Goal: Find specific page/section: Find specific page/section

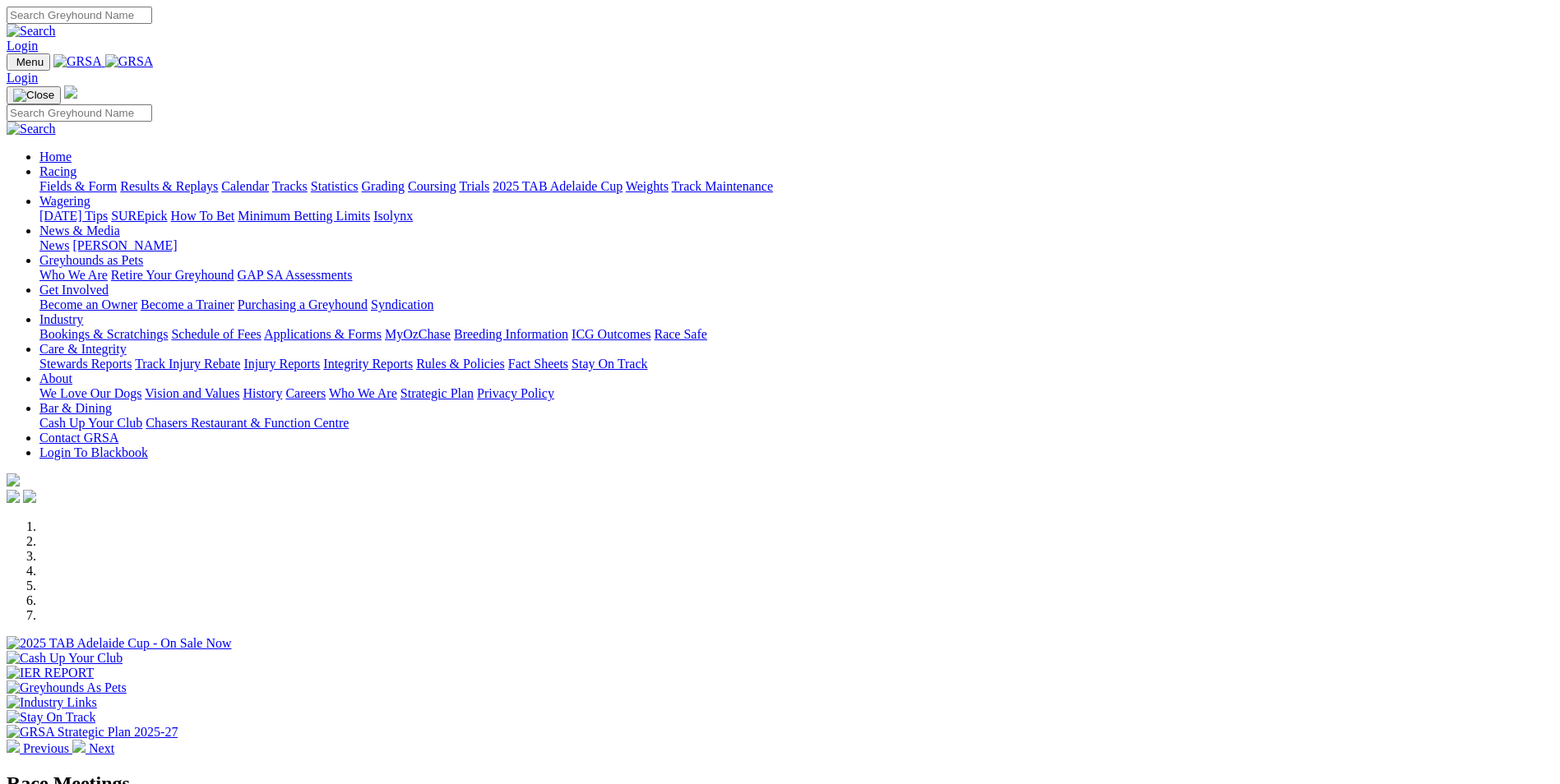
scroll to position [411, 0]
click at [77, 164] on link "Racing" at bounding box center [58, 171] width 37 height 14
click at [269, 179] on link "Calendar" at bounding box center [245, 186] width 47 height 14
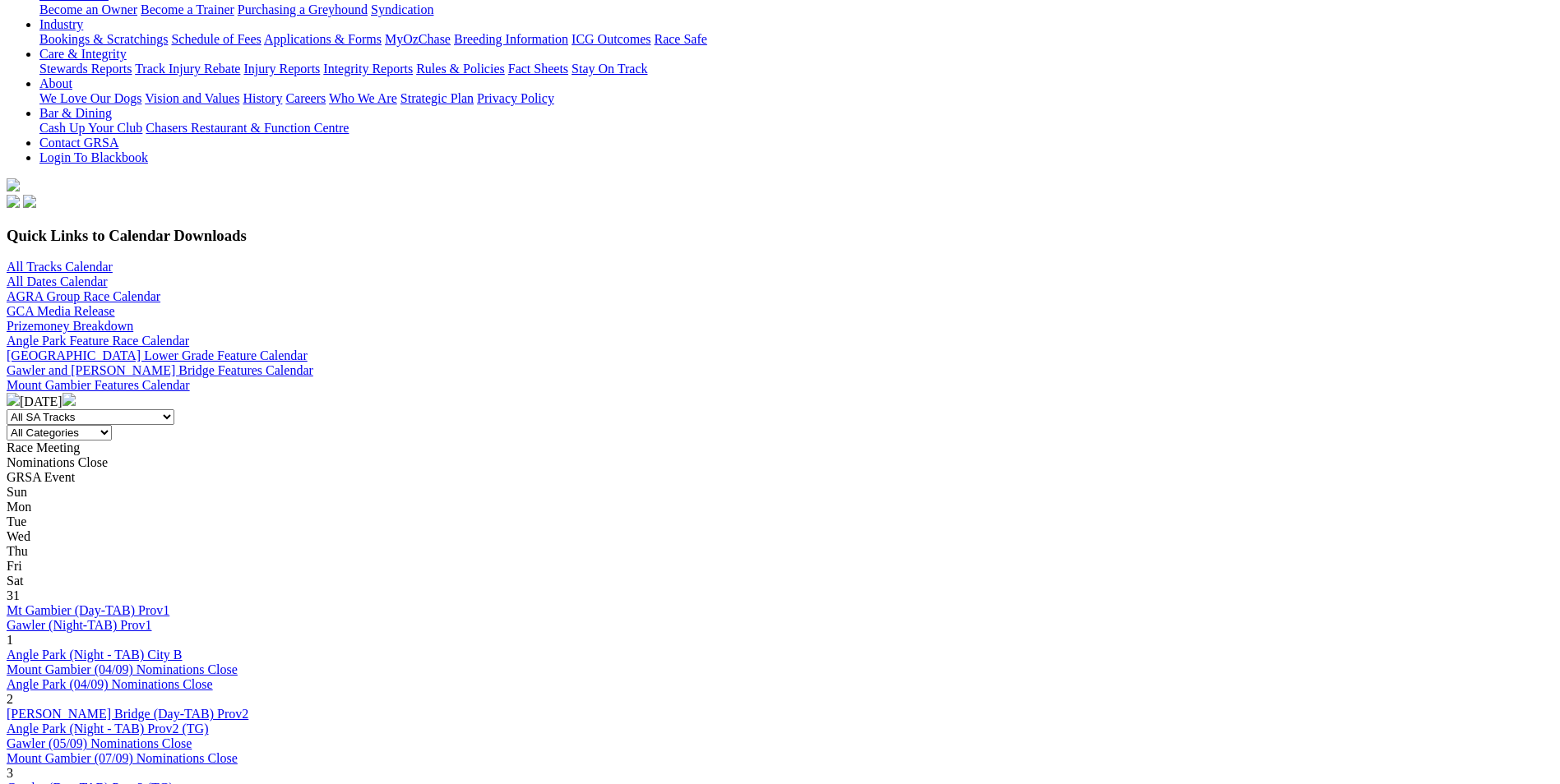
scroll to position [329, 0]
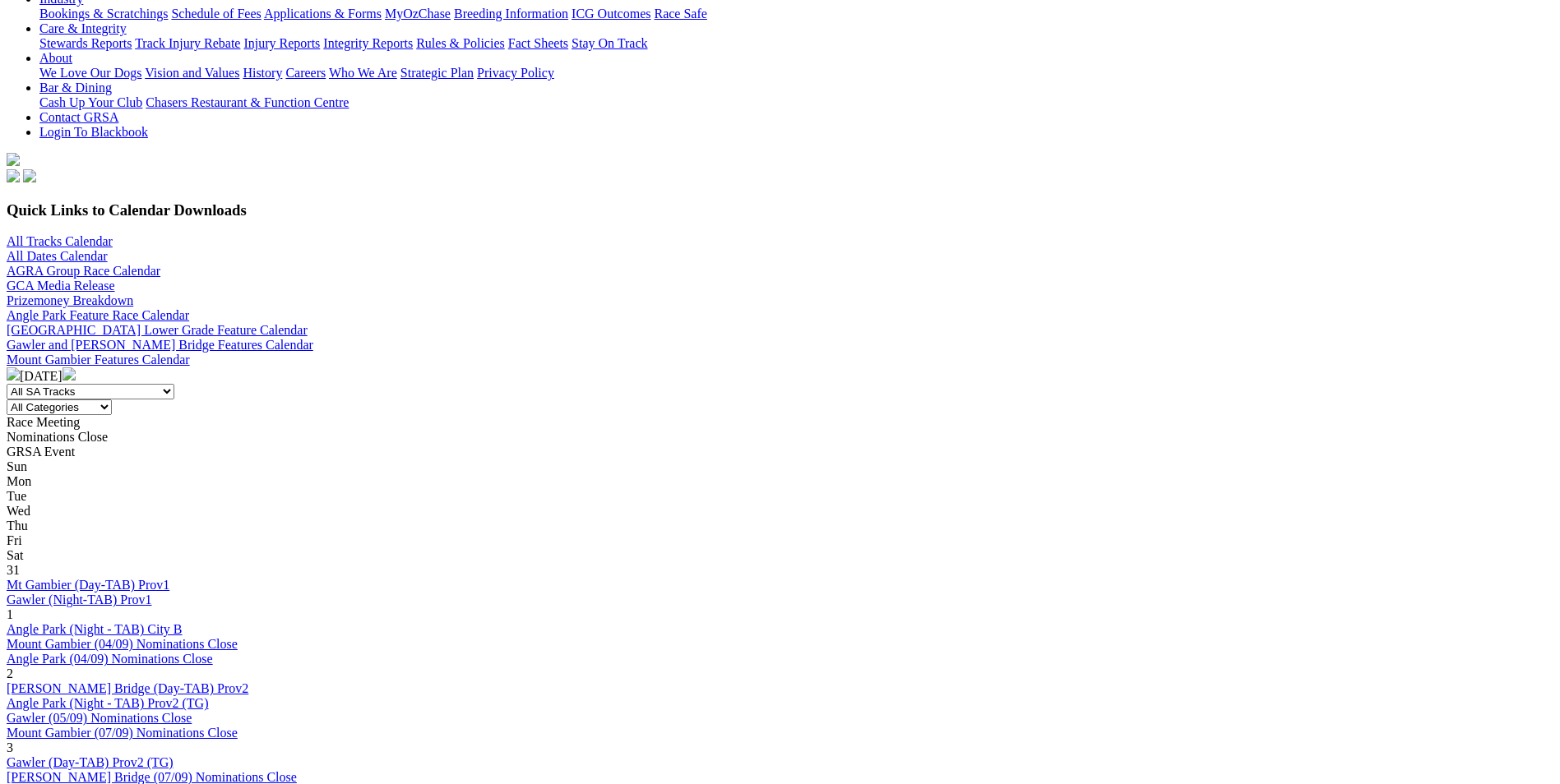
scroll to position [575, 0]
